Goal: Task Accomplishment & Management: Manage account settings

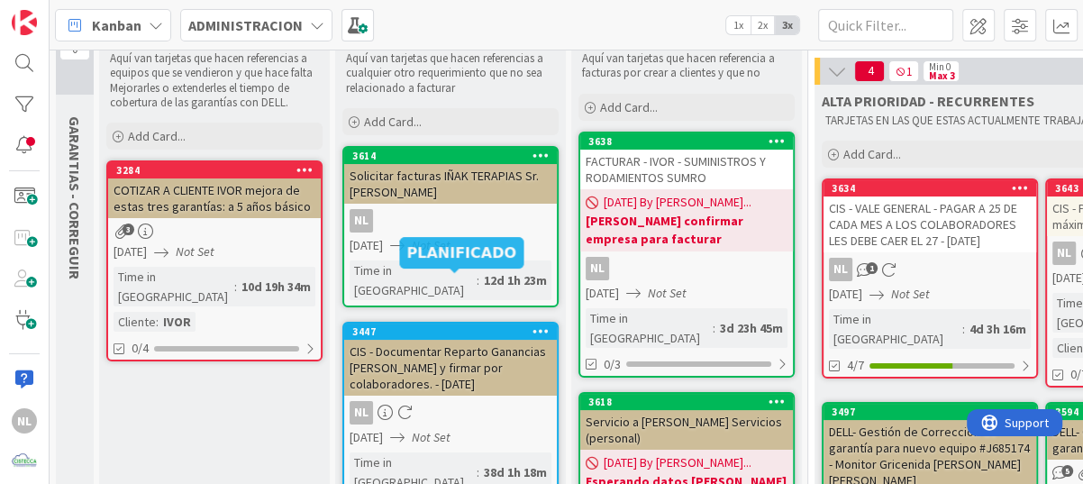
scroll to position [90, 0]
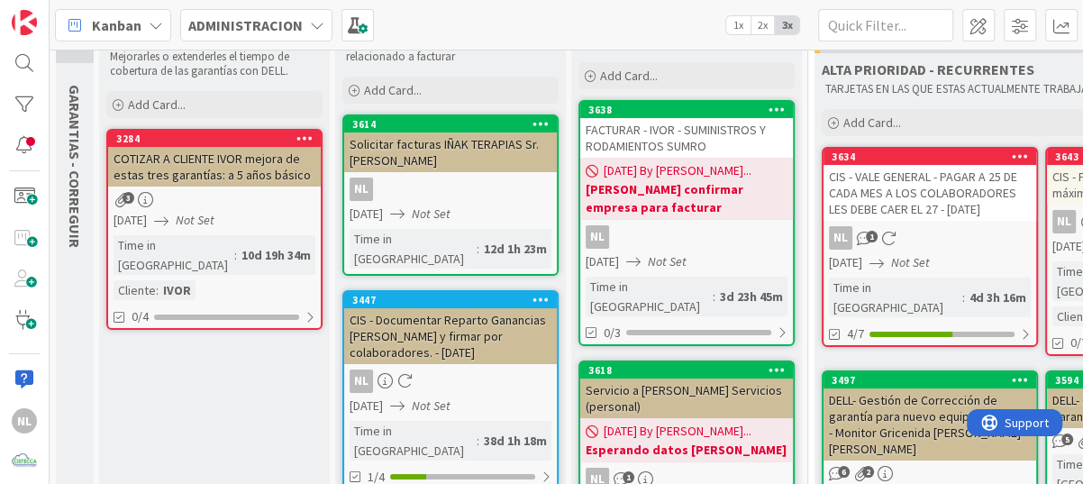
click at [436, 175] on link "3614 Solicitar facturas IÑAK TERAPIAS Sr. [PERSON_NAME] [DATE] Not Set Time in …" at bounding box center [450, 194] width 216 height 161
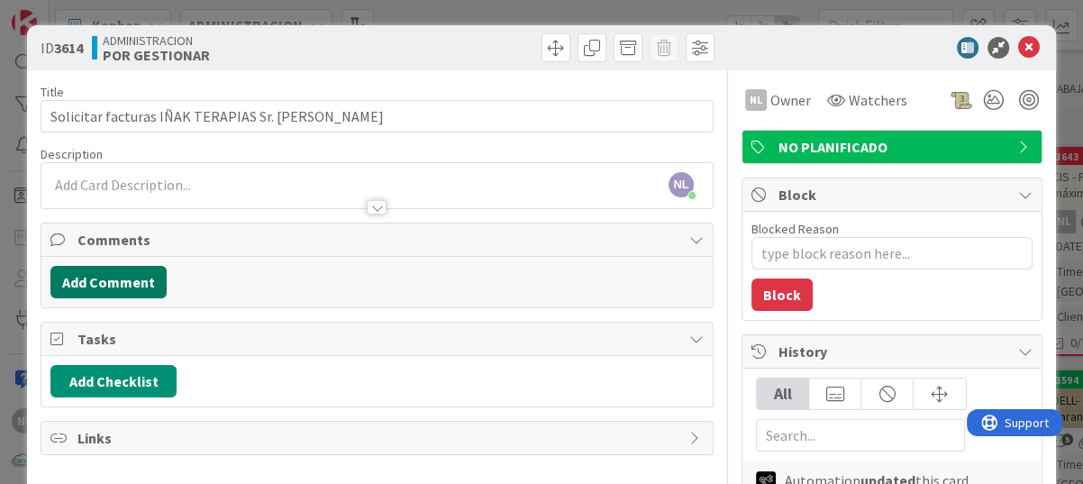
click at [96, 278] on button "Add Comment" at bounding box center [108, 282] width 116 height 32
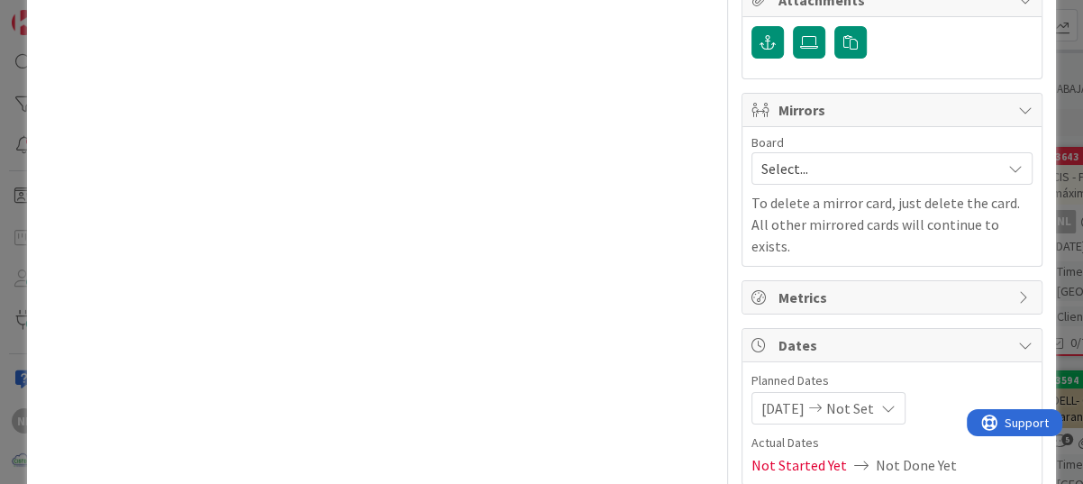
scroll to position [762, 0]
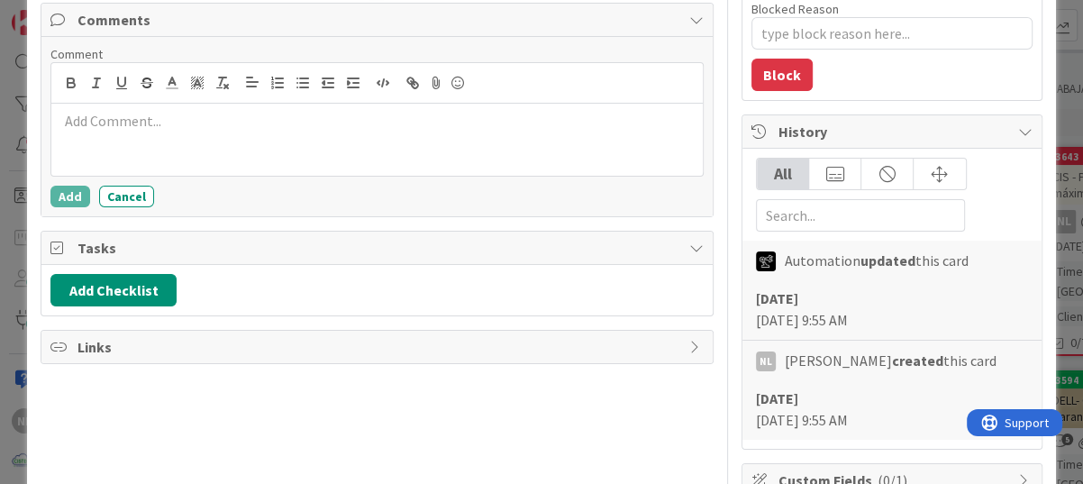
scroll to position [0, 0]
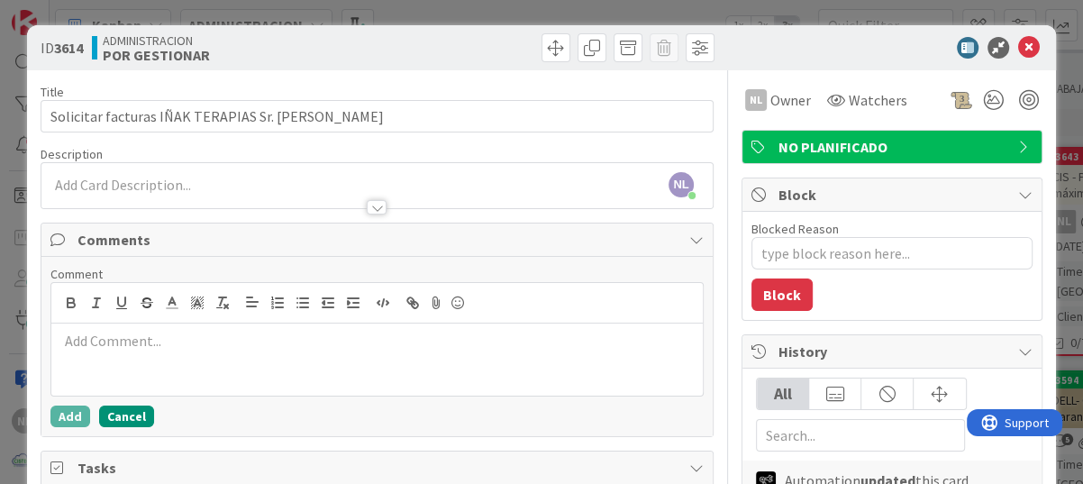
click at [130, 421] on button "Cancel" at bounding box center [126, 416] width 55 height 22
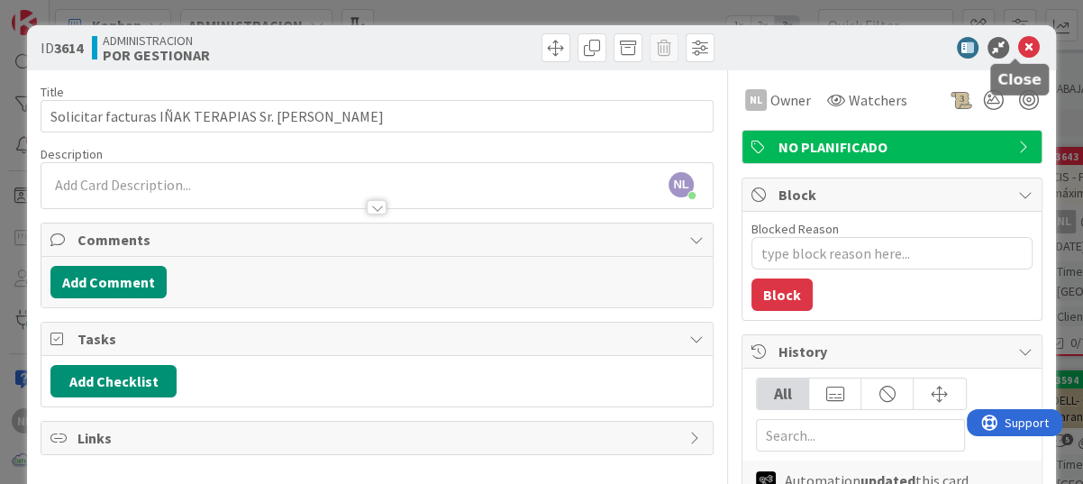
click at [1018, 49] on icon at bounding box center [1029, 48] width 22 height 22
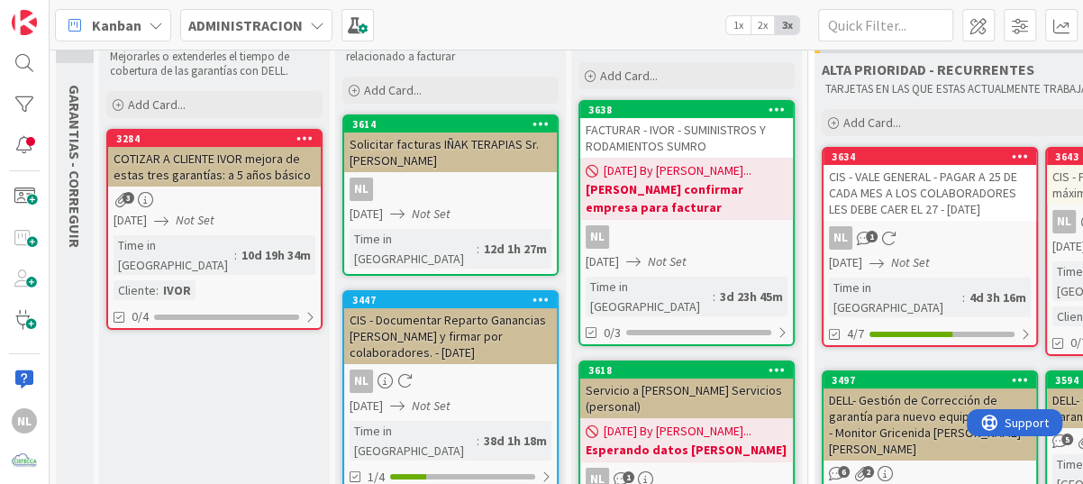
click at [970, 255] on div "[DATE] Not Set" at bounding box center [932, 262] width 207 height 19
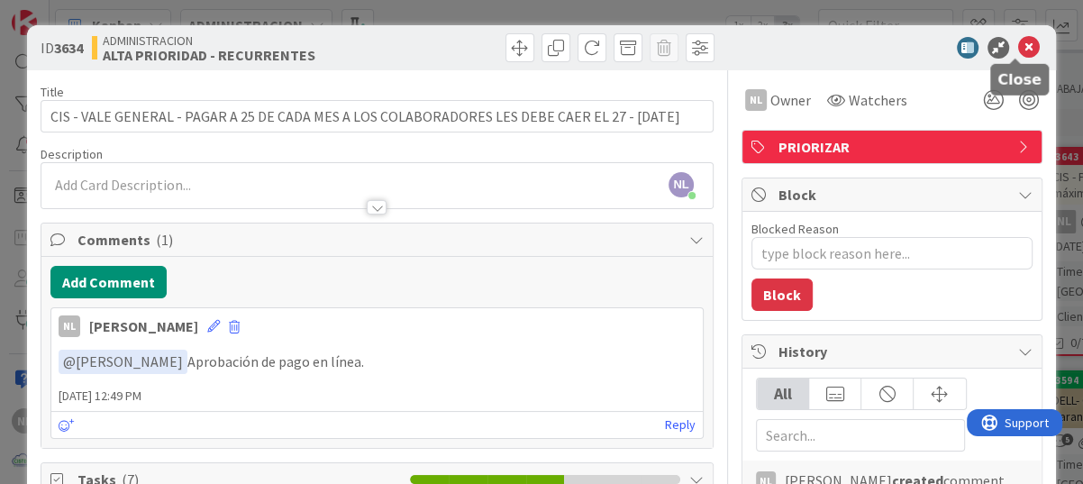
click at [1018, 41] on icon at bounding box center [1029, 48] width 22 height 22
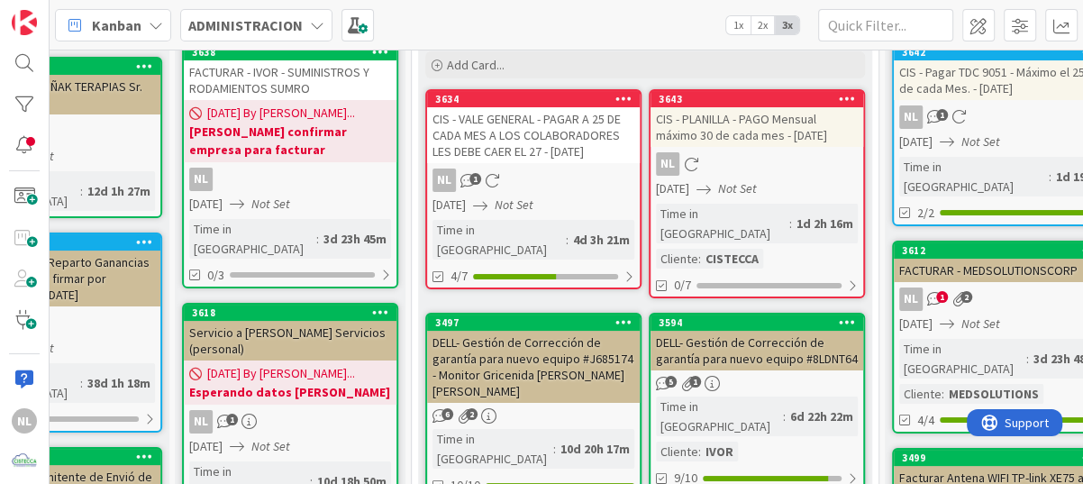
scroll to position [180, 396]
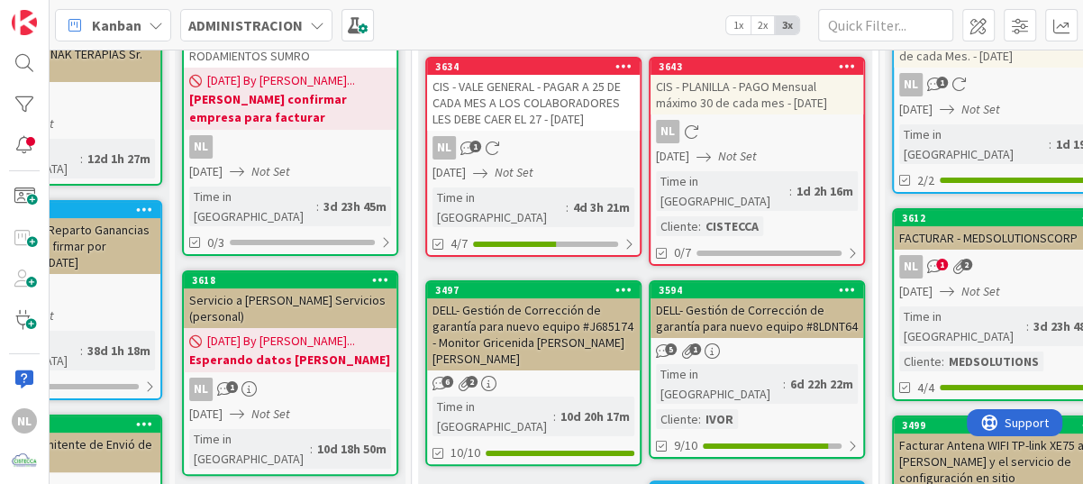
click at [733, 130] on div "NL" at bounding box center [756, 131] width 213 height 23
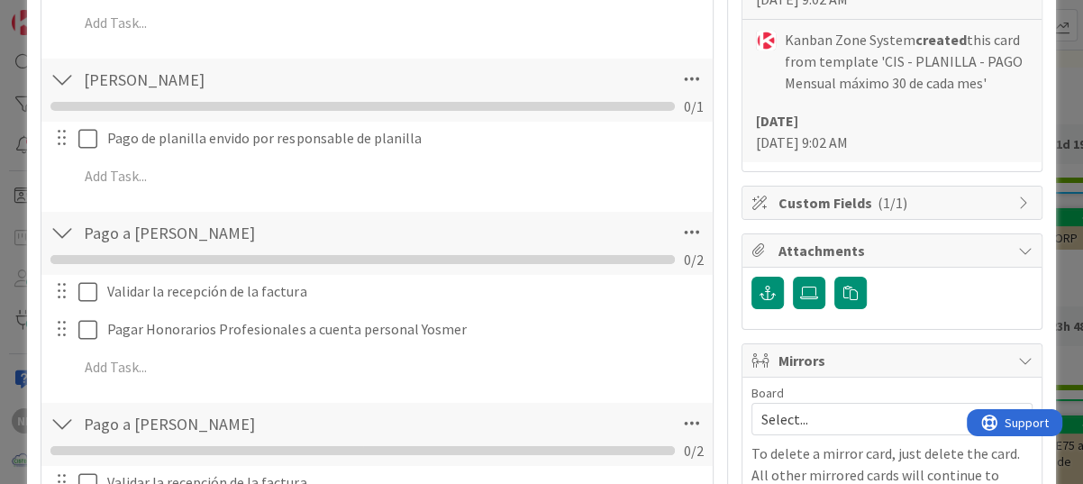
scroll to position [630, 0]
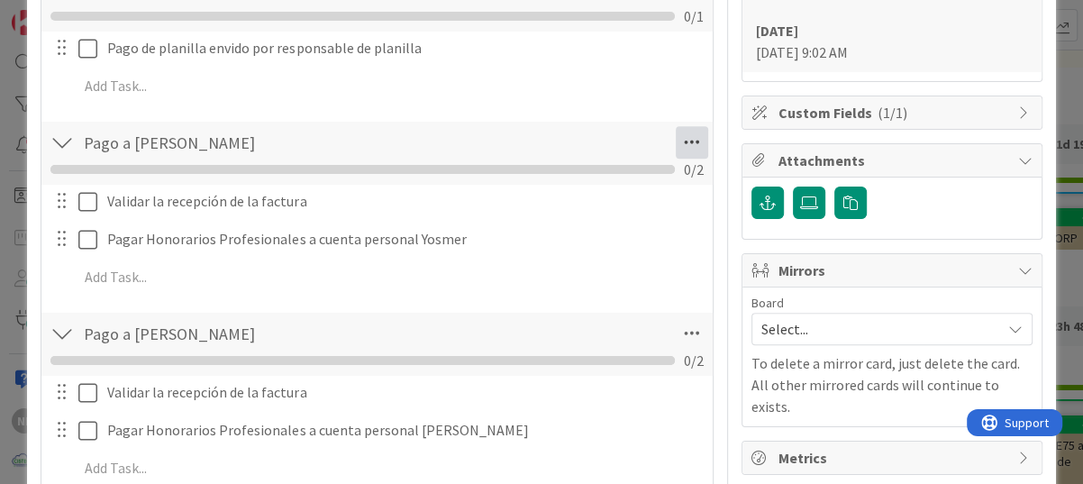
click at [678, 144] on icon at bounding box center [691, 142] width 32 height 32
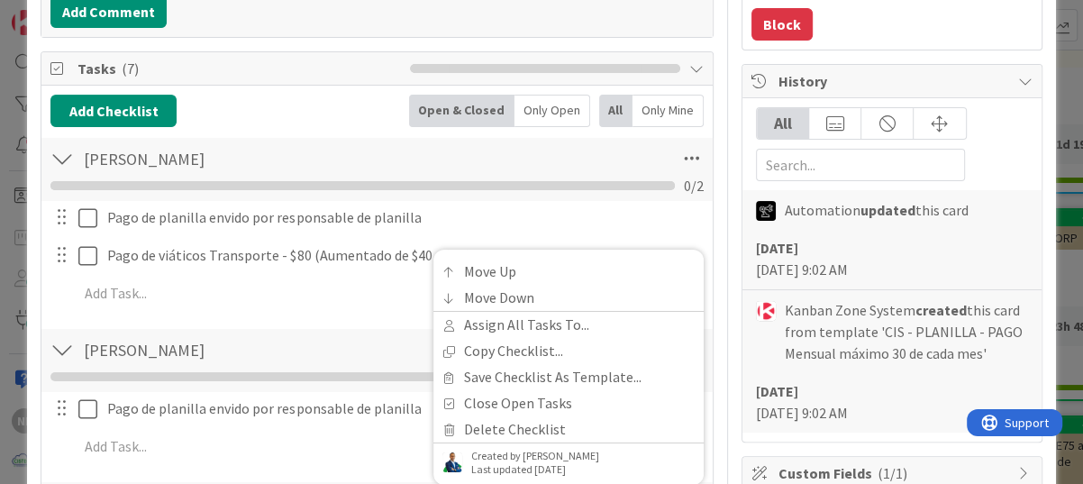
scroll to position [0, 0]
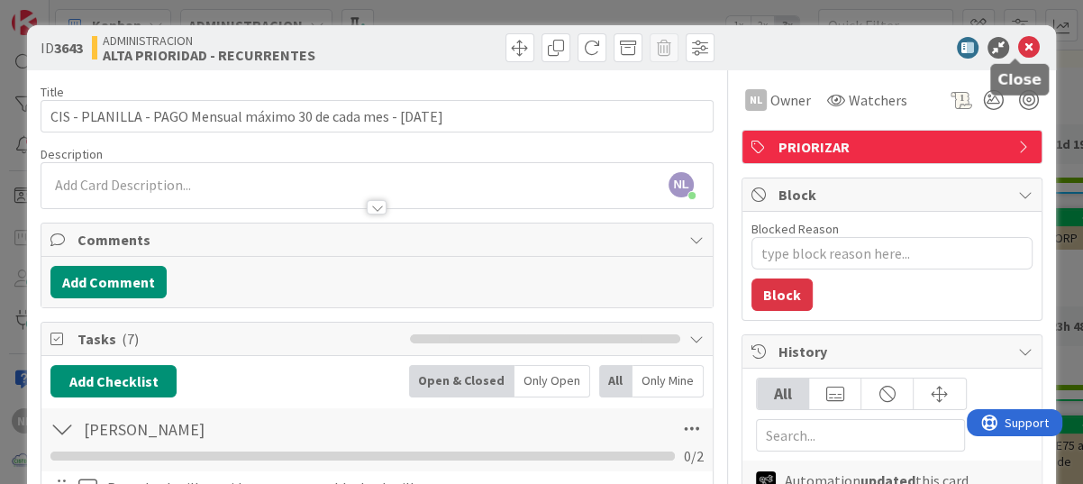
click at [1020, 44] on icon at bounding box center [1029, 48] width 22 height 22
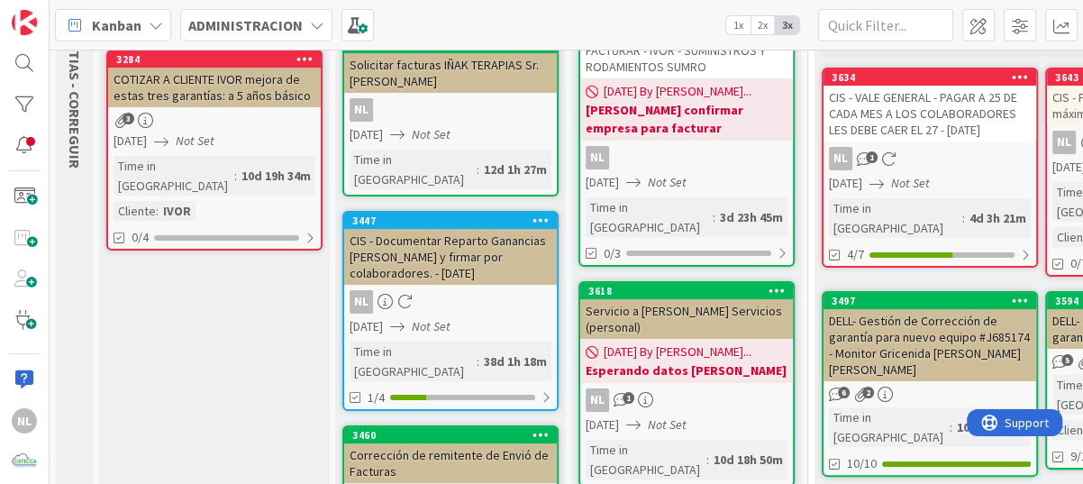
scroll to position [79, 0]
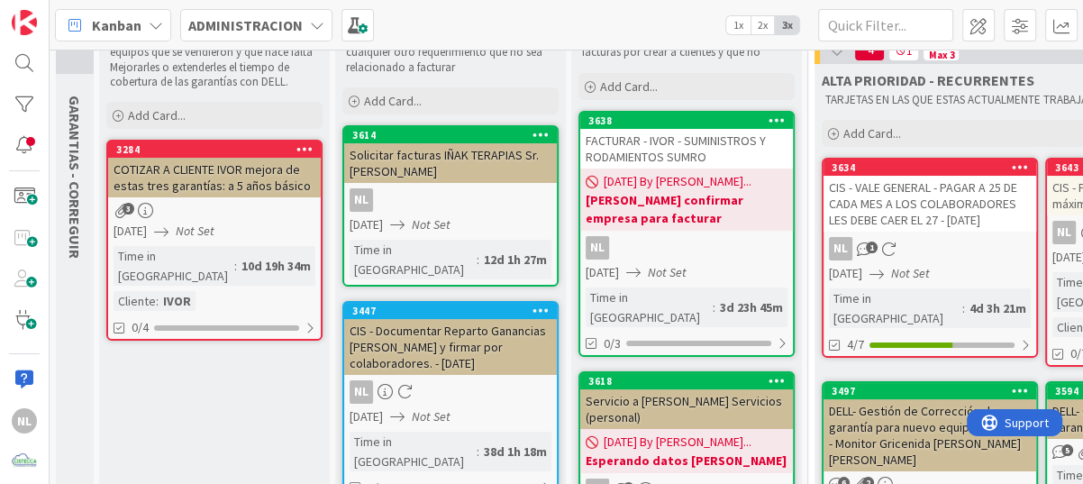
click at [738, 242] on div "NL" at bounding box center [686, 247] width 213 height 23
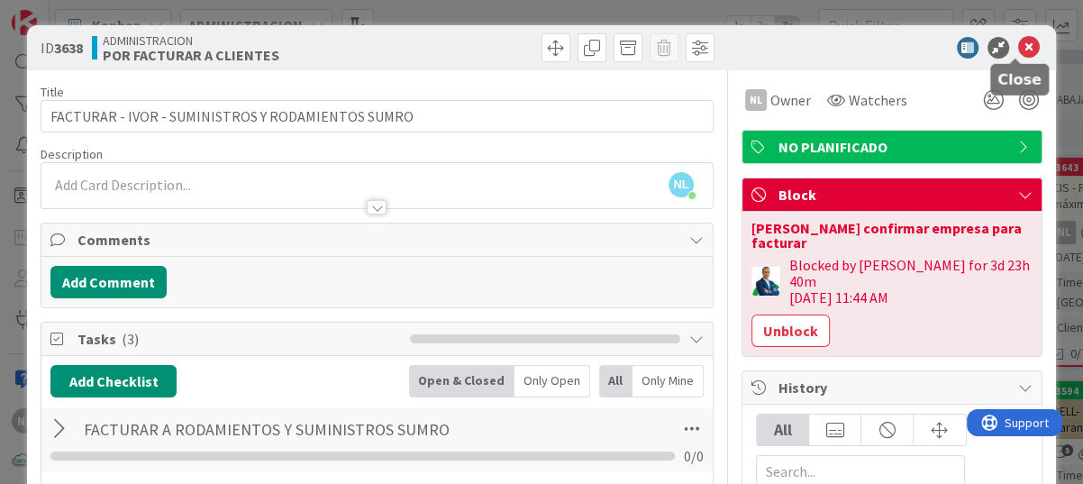
click at [1018, 40] on icon at bounding box center [1029, 48] width 22 height 22
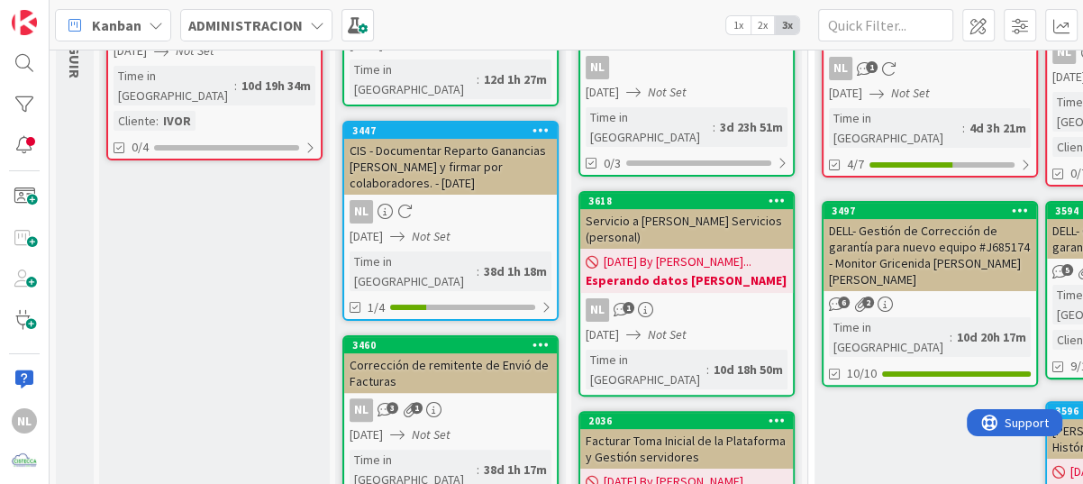
scroll to position [360, 0]
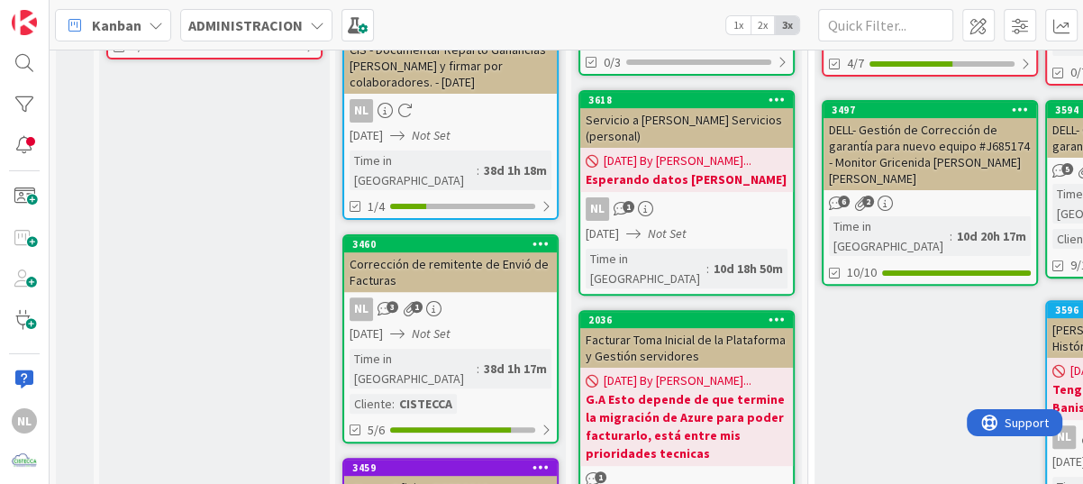
click at [488, 297] on div "NL 3 1" at bounding box center [450, 308] width 213 height 23
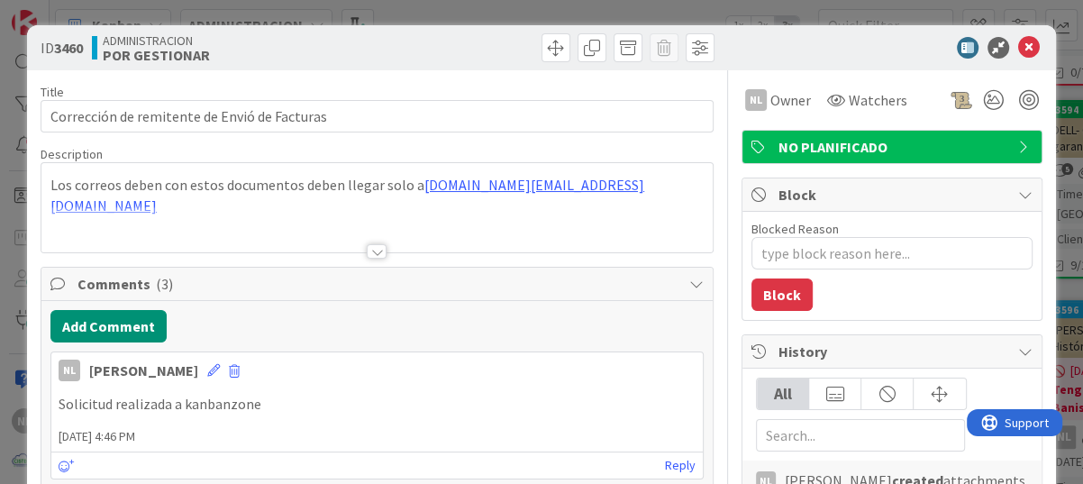
type textarea "x"
click at [1018, 44] on icon at bounding box center [1029, 48] width 22 height 22
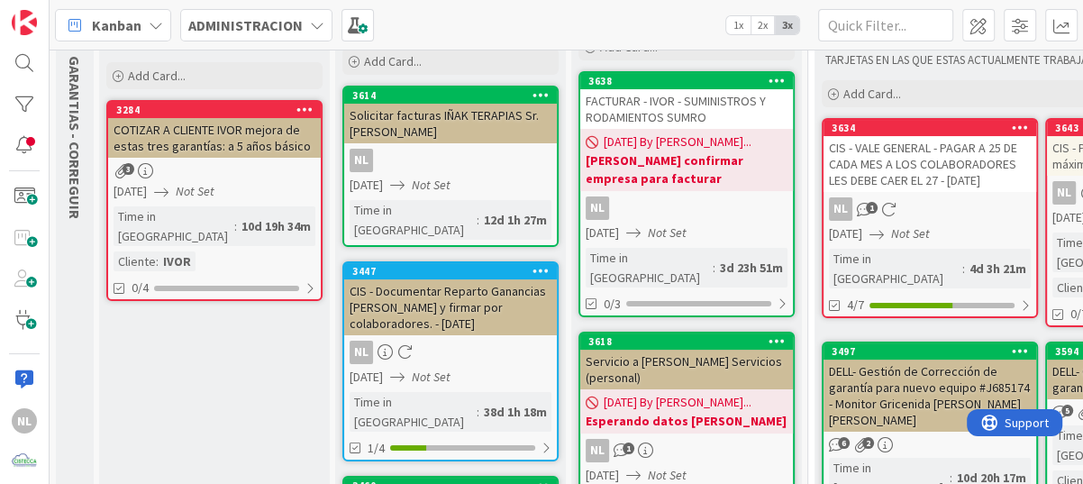
scroll to position [180, 0]
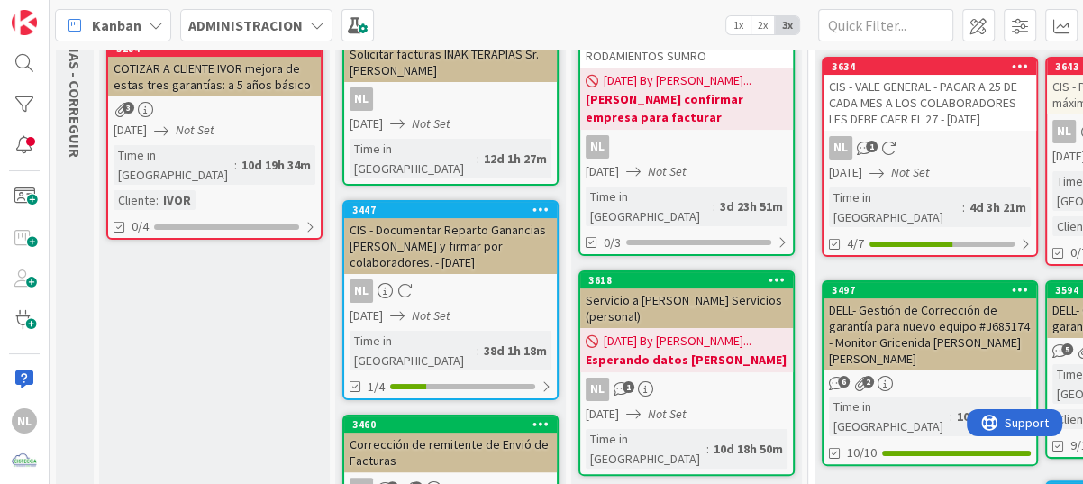
click at [729, 328] on div "[DATE] By [PERSON_NAME]... Esperando datos [PERSON_NAME]" at bounding box center [686, 350] width 213 height 44
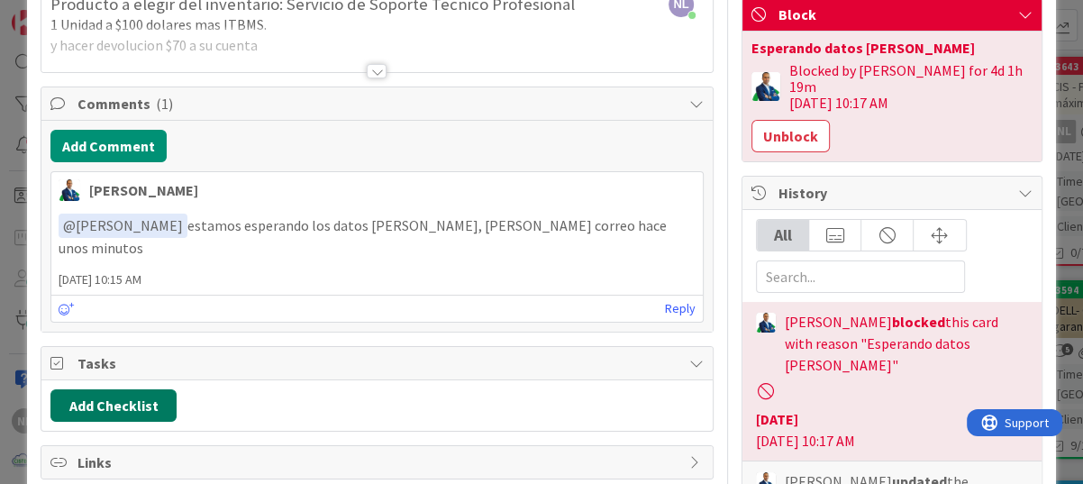
click at [134, 389] on button "Add Checklist" at bounding box center [113, 405] width 126 height 32
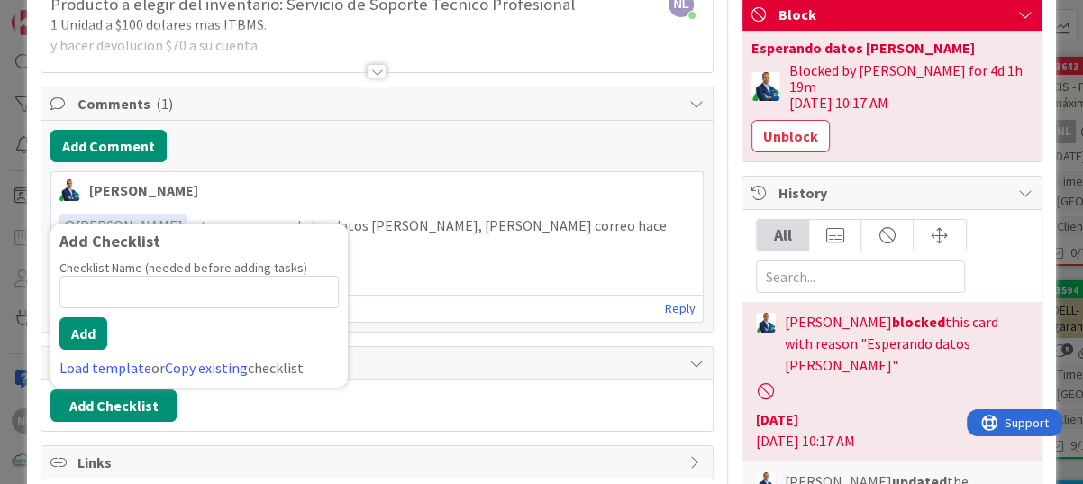
click at [559, 270] on span "[DATE] 10:15 AM" at bounding box center [376, 279] width 651 height 19
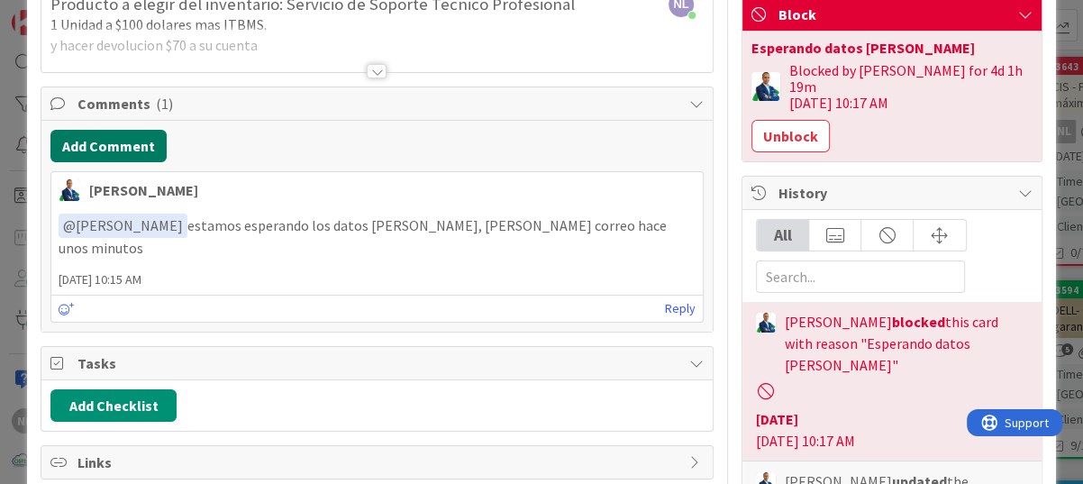
click at [105, 145] on button "Add Comment" at bounding box center [108, 146] width 116 height 32
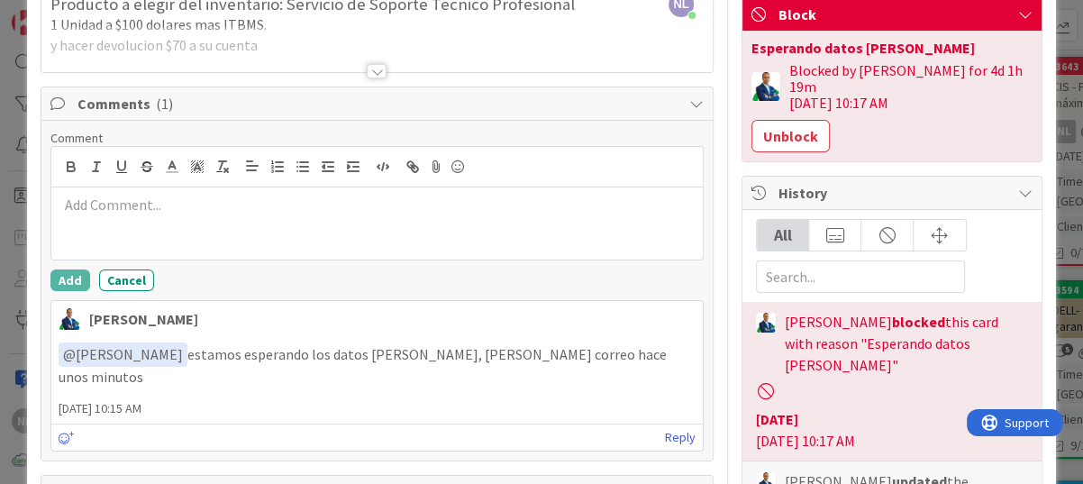
click at [103, 218] on div at bounding box center [376, 223] width 651 height 72
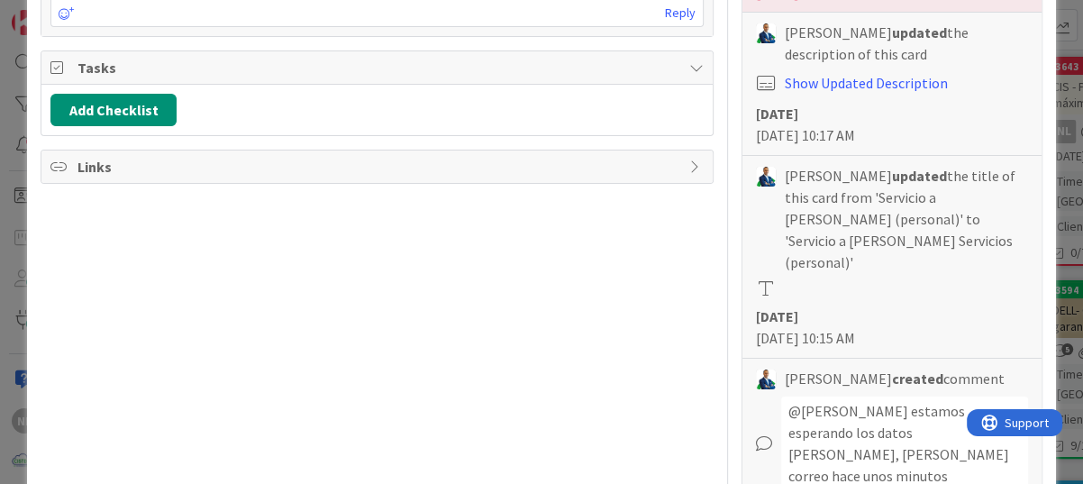
scroll to position [180, 0]
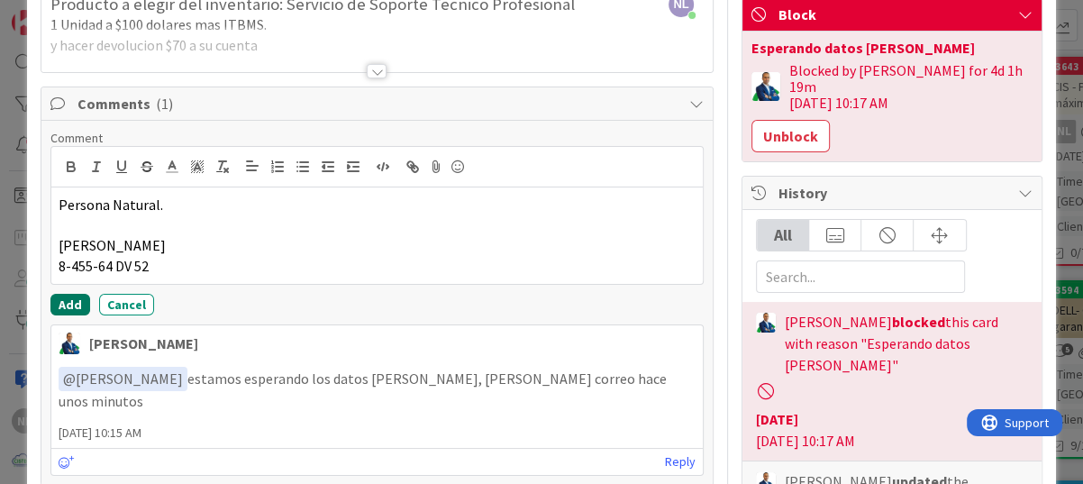
click at [70, 301] on button "Add" at bounding box center [70, 305] width 40 height 22
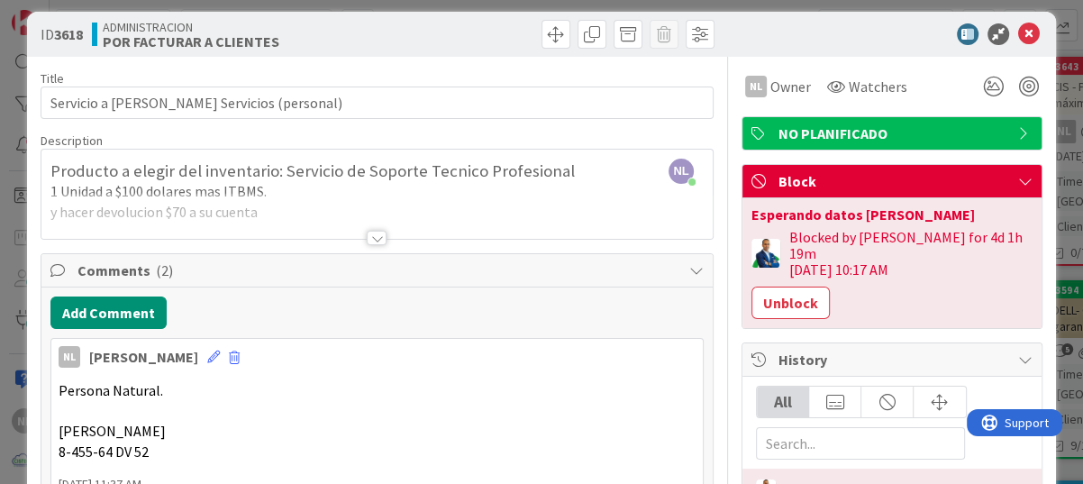
scroll to position [0, 0]
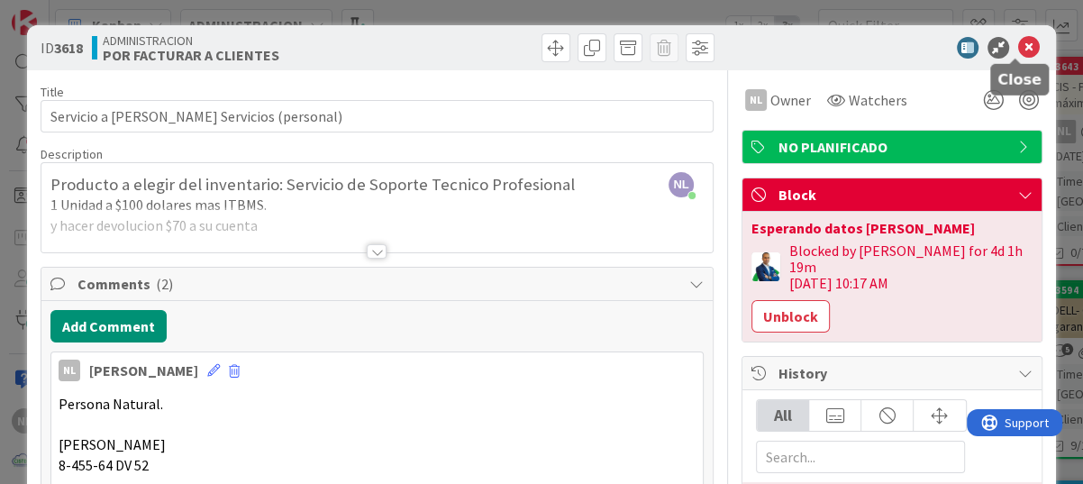
click at [1020, 49] on icon at bounding box center [1029, 48] width 22 height 22
